Goal: Information Seeking & Learning: Learn about a topic

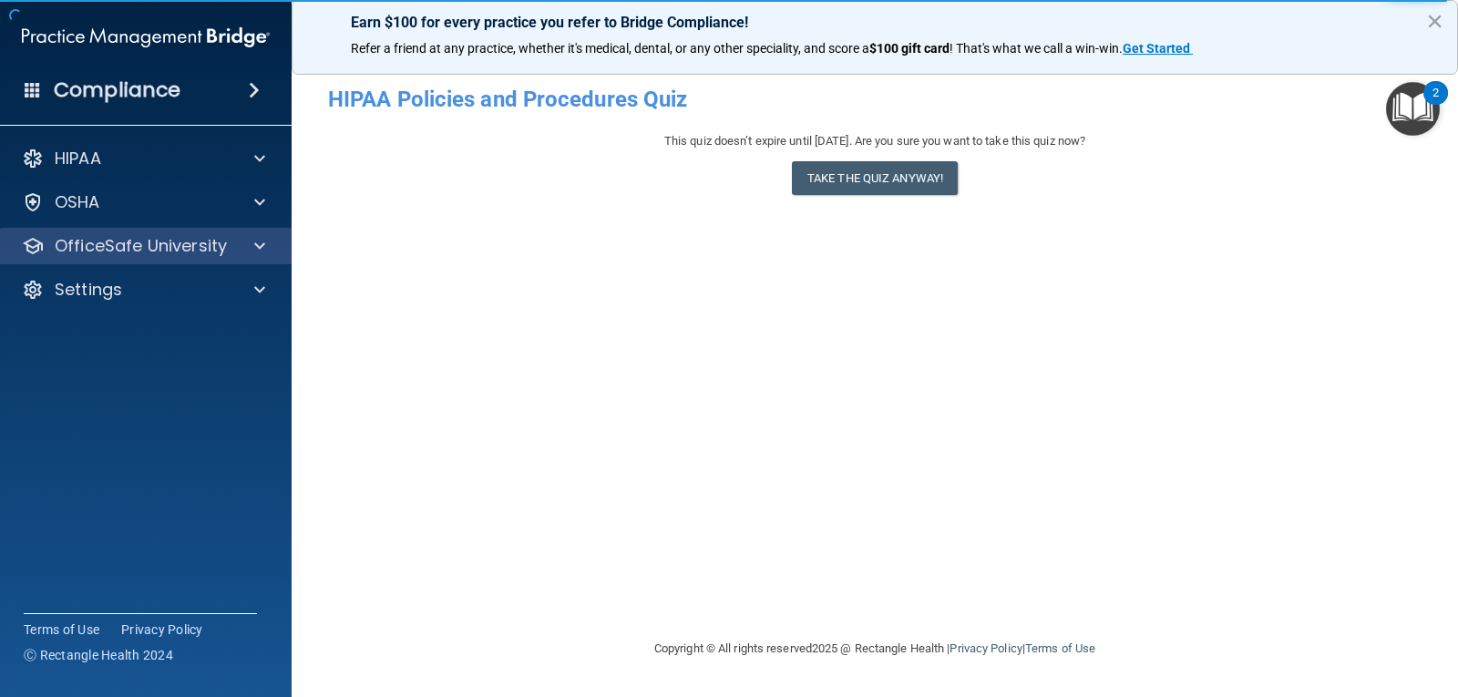
click at [257, 258] on div "OfficeSafe University" at bounding box center [146, 246] width 293 height 36
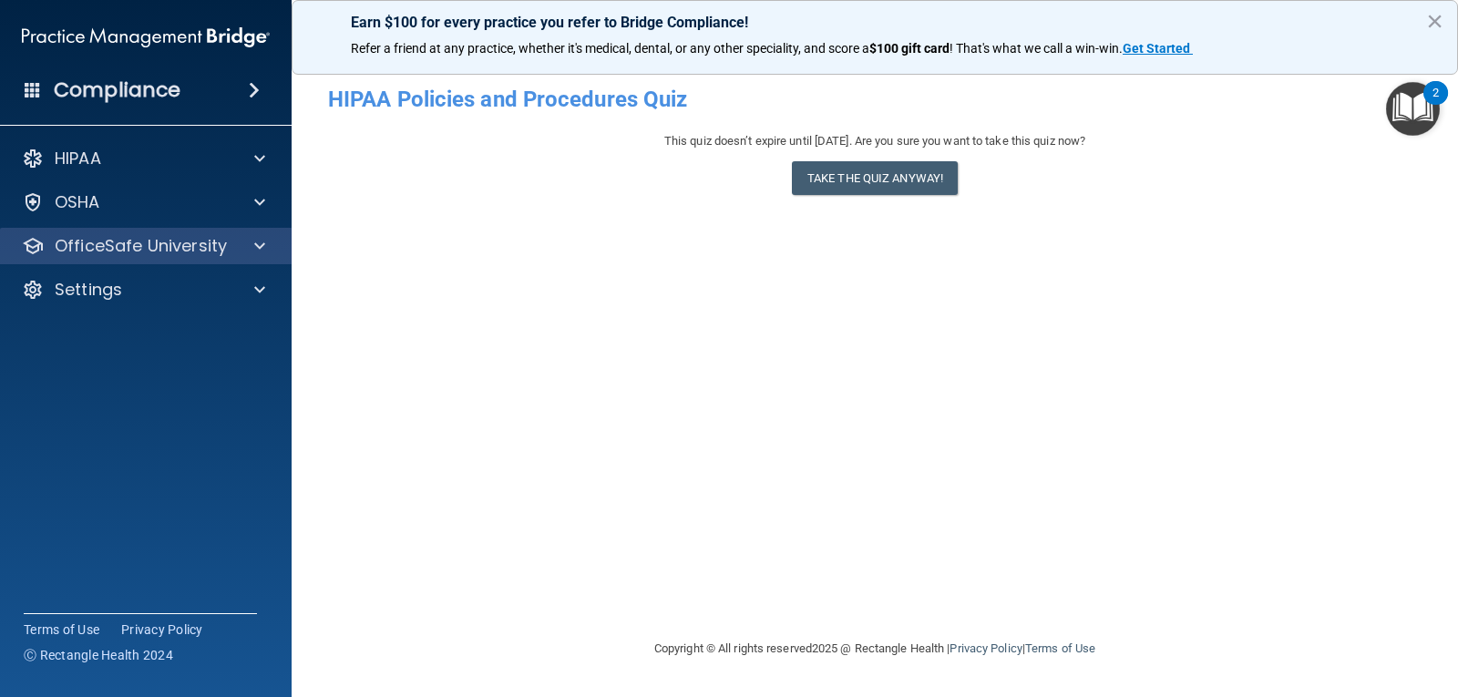
click at [224, 261] on div "OfficeSafe University" at bounding box center [146, 246] width 293 height 36
click at [259, 249] on span at bounding box center [259, 246] width 11 height 22
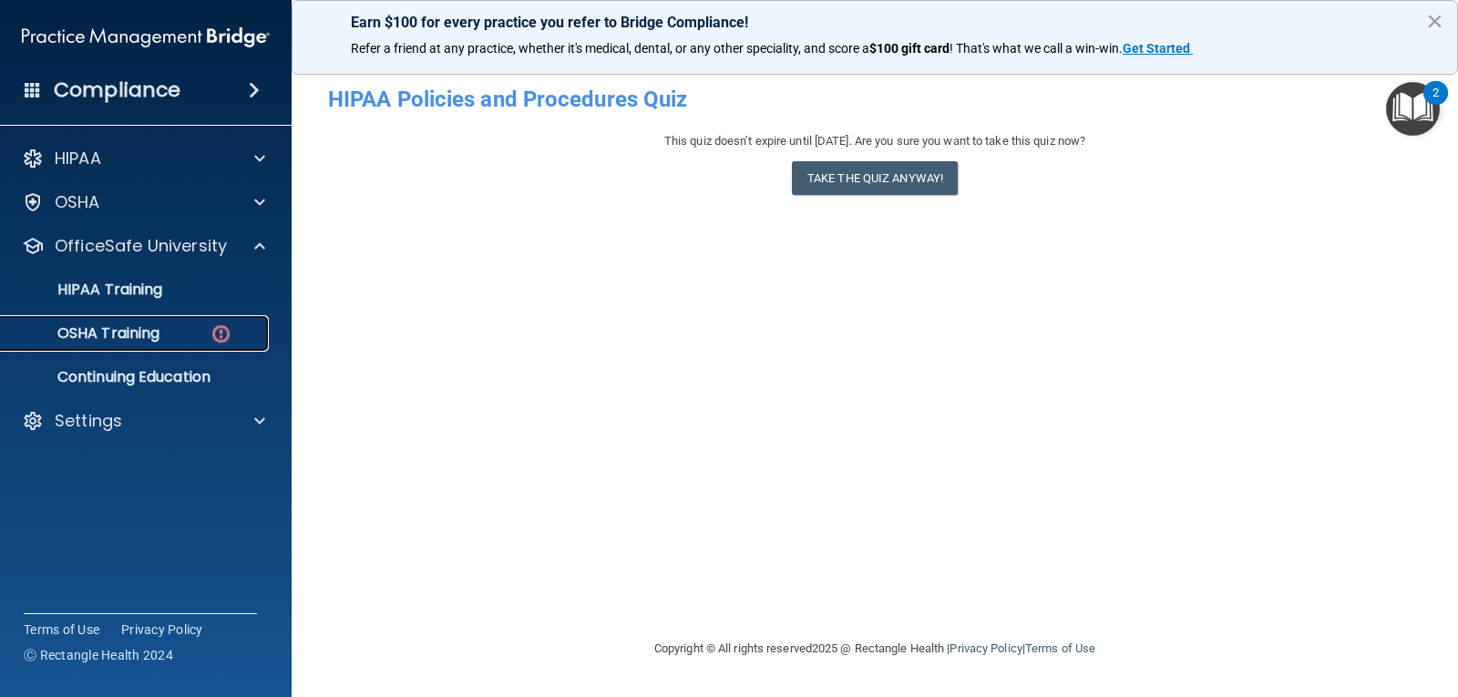
click at [159, 335] on p "OSHA Training" at bounding box center [86, 333] width 148 height 18
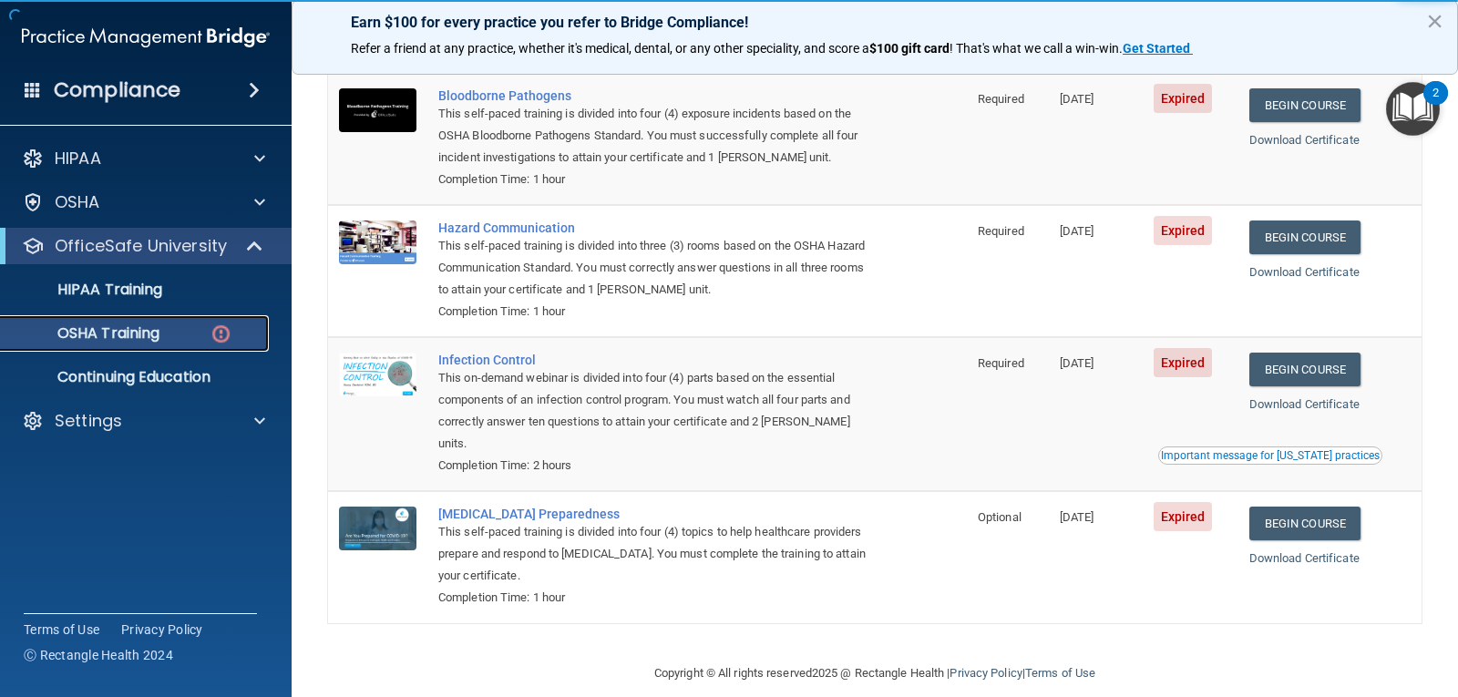
scroll to position [185, 0]
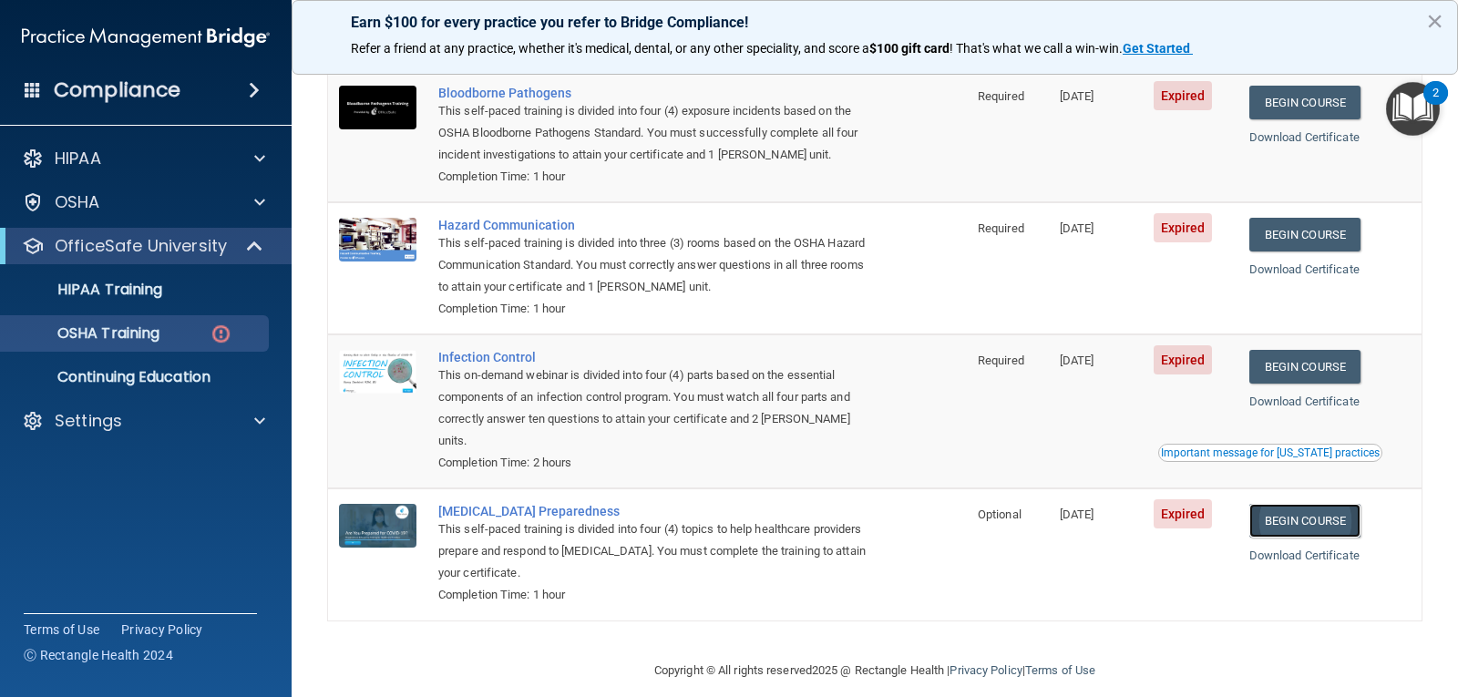
click at [1288, 504] on link "Begin Course" at bounding box center [1305, 521] width 111 height 34
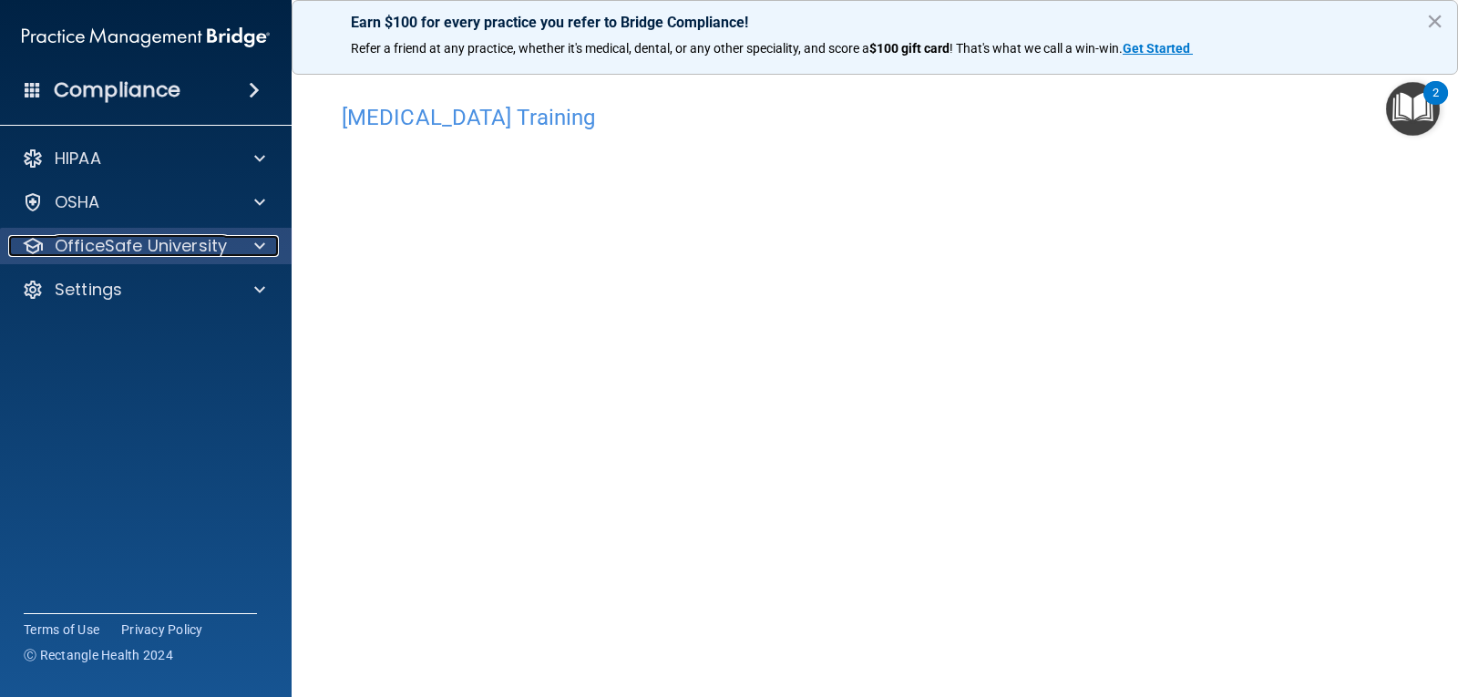
click at [211, 239] on p "OfficeSafe University" at bounding box center [141, 246] width 172 height 22
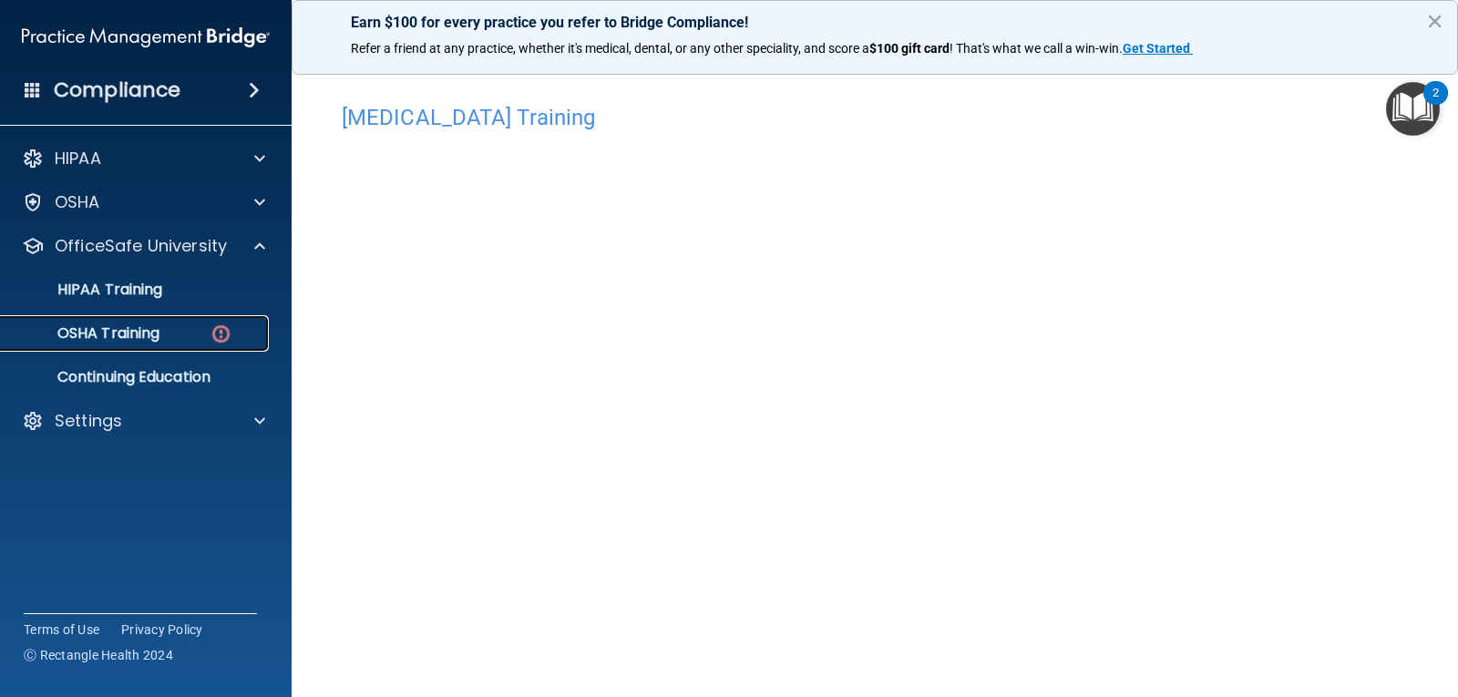
click at [140, 338] on p "OSHA Training" at bounding box center [86, 333] width 148 height 18
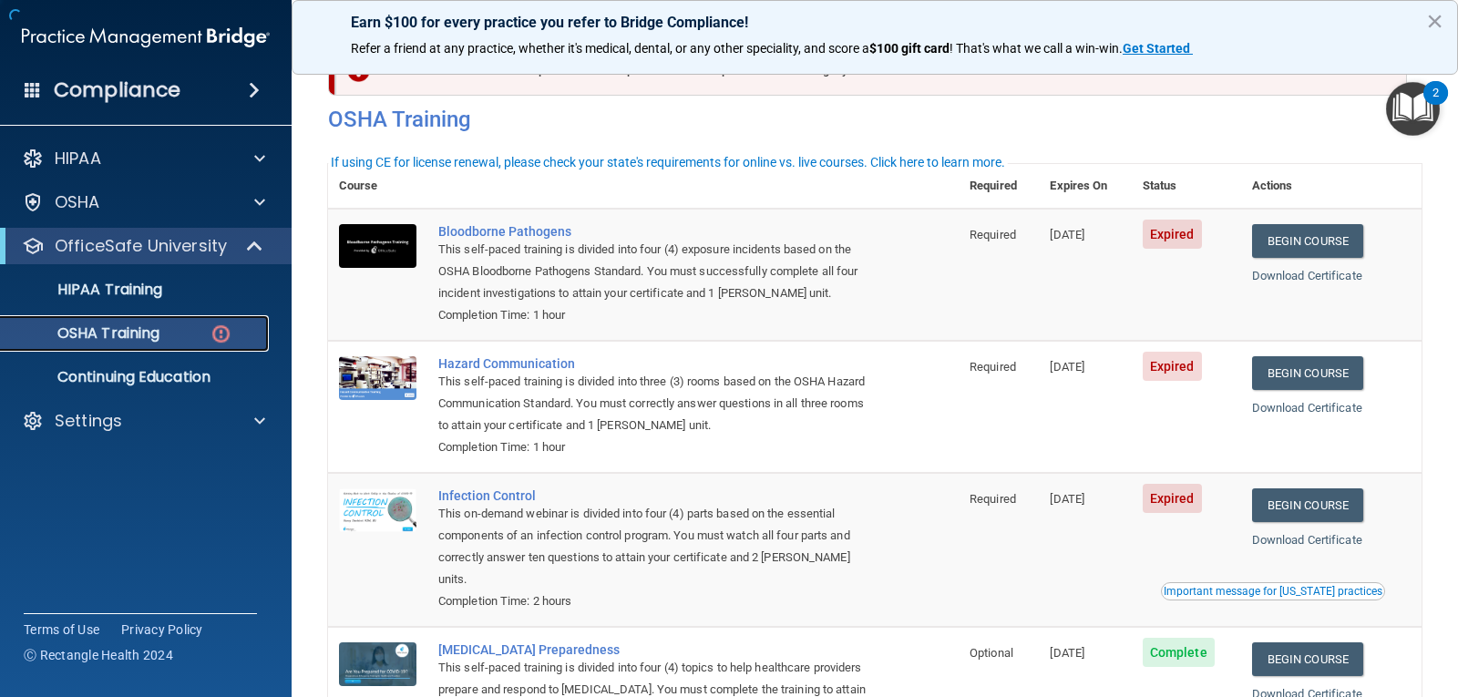
scroll to position [182, 0]
